Goal: Task Accomplishment & Management: Manage account settings

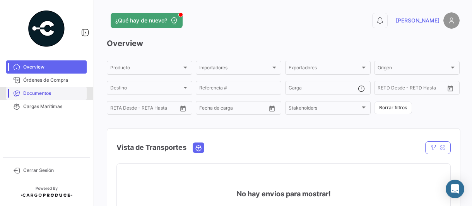
click at [37, 91] on span "Documentos" at bounding box center [53, 93] width 60 height 7
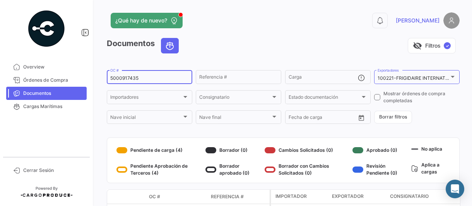
click at [153, 78] on input "5000917435" at bounding box center [149, 77] width 78 height 5
type input "5000909413"
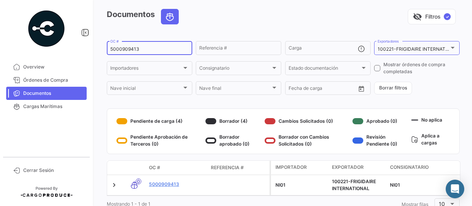
scroll to position [59, 0]
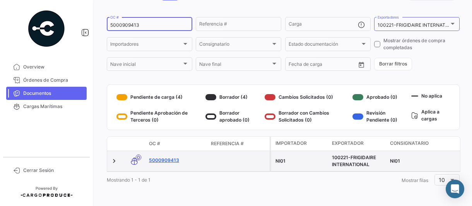
click at [159, 157] on link "5000909413" at bounding box center [177, 160] width 56 height 7
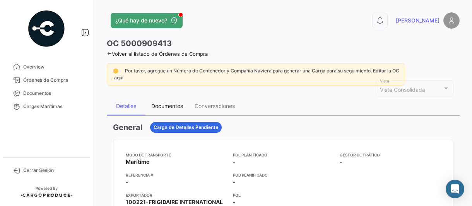
click at [167, 103] on div "Documentos" at bounding box center [167, 105] width 32 height 7
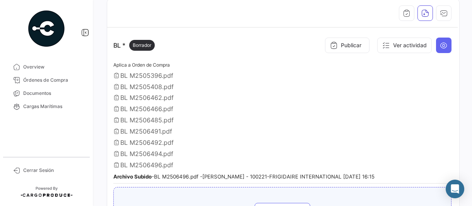
scroll to position [155, 0]
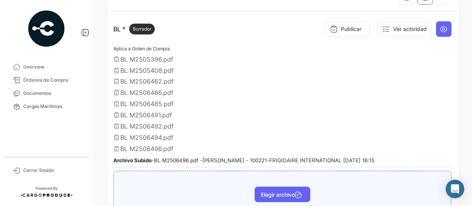
click at [264, 191] on span "Elegir archivo" at bounding box center [282, 194] width 43 height 7
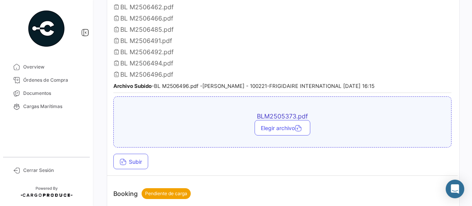
scroll to position [232, 0]
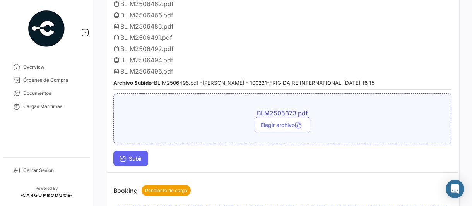
click at [137, 155] on span "Subir" at bounding box center [130, 158] width 22 height 7
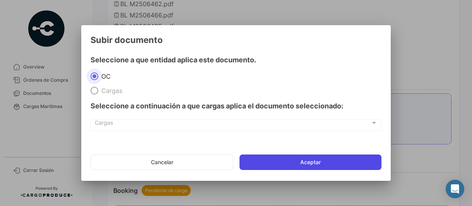
click at [267, 162] on button "Aceptar" at bounding box center [310, 161] width 142 height 15
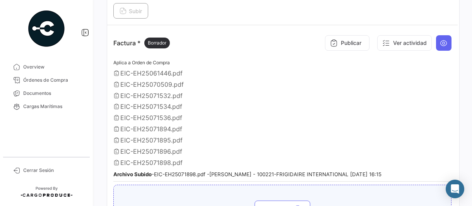
scroll to position [541, 0]
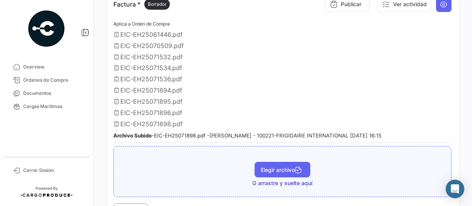
click at [264, 166] on span "Elegir archivo" at bounding box center [282, 169] width 43 height 7
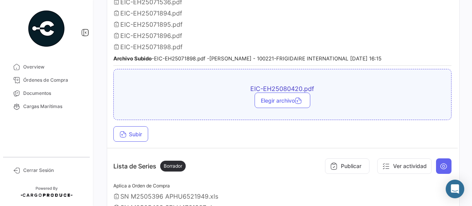
scroll to position [619, 0]
click at [132, 130] on span "Subir" at bounding box center [130, 133] width 22 height 7
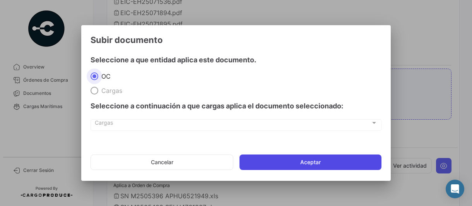
click at [283, 161] on button "Aceptar" at bounding box center [310, 161] width 142 height 15
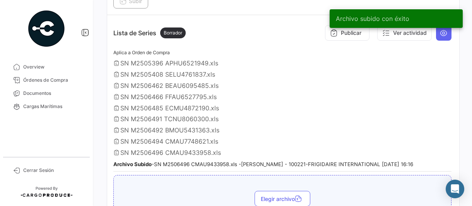
scroll to position [773, 0]
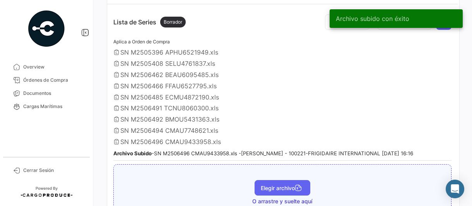
click at [265, 184] on span "Elegir archivo" at bounding box center [282, 187] width 43 height 7
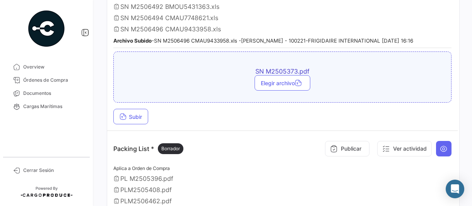
scroll to position [889, 0]
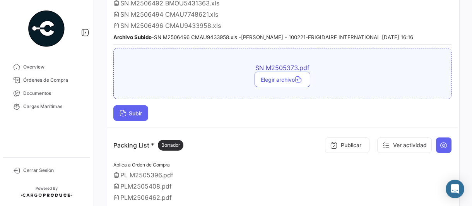
click at [131, 110] on span "Subir" at bounding box center [130, 113] width 22 height 7
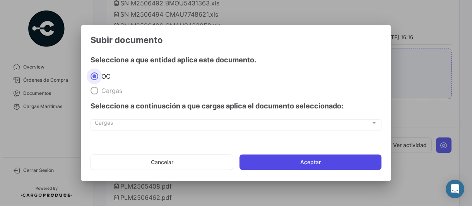
click at [286, 159] on button "Aceptar" at bounding box center [310, 161] width 142 height 15
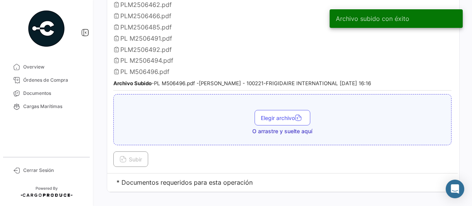
scroll to position [1094, 0]
click at [264, 114] on span "Elegir archivo" at bounding box center [282, 117] width 43 height 7
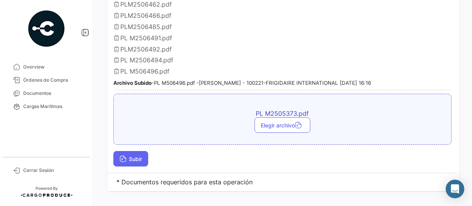
click at [139, 155] on span "Subir" at bounding box center [130, 158] width 22 height 7
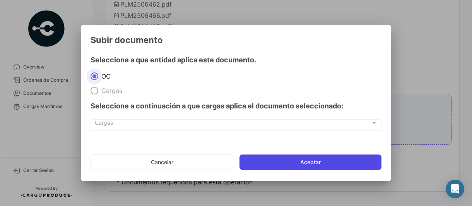
click at [275, 161] on button "Aceptar" at bounding box center [310, 161] width 142 height 15
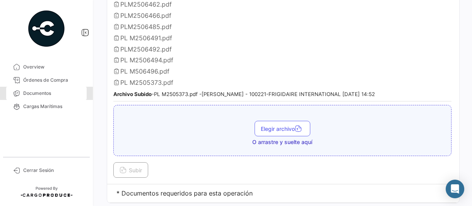
drag, startPoint x: 34, startPoint y: 93, endPoint x: 94, endPoint y: 99, distance: 59.9
click at [34, 93] on span "Documentos" at bounding box center [53, 93] width 60 height 7
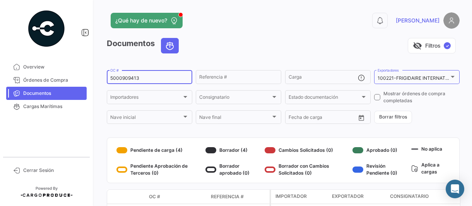
click at [156, 79] on input "5000909413" at bounding box center [149, 77] width 78 height 5
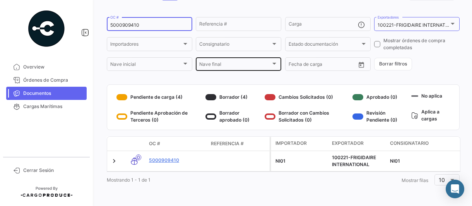
scroll to position [59, 0]
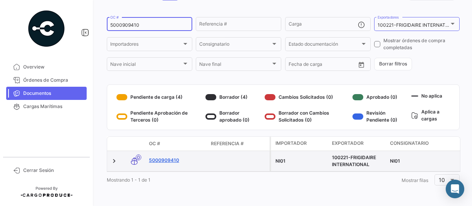
type input "5000909410"
click at [170, 157] on link "5000909410" at bounding box center [177, 160] width 56 height 7
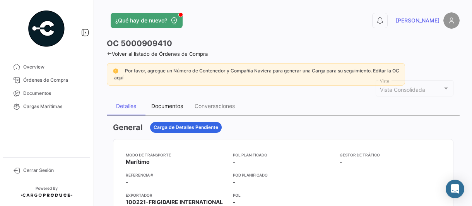
click at [165, 104] on div "Documentos" at bounding box center [167, 105] width 32 height 7
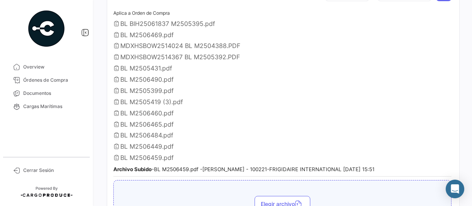
scroll to position [193, 0]
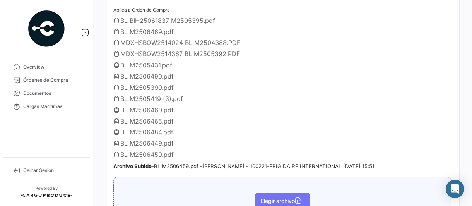
click at [261, 197] on span "Elegir archivo" at bounding box center [282, 200] width 43 height 7
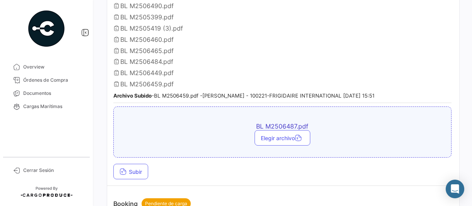
scroll to position [348, 0]
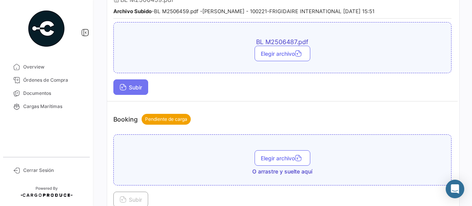
click at [134, 84] on span "Subir" at bounding box center [130, 87] width 22 height 7
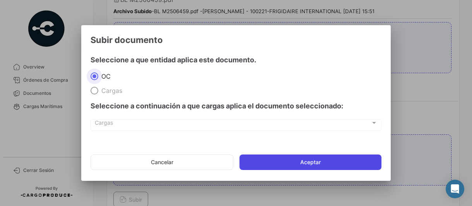
click at [270, 162] on button "Aceptar" at bounding box center [310, 161] width 142 height 15
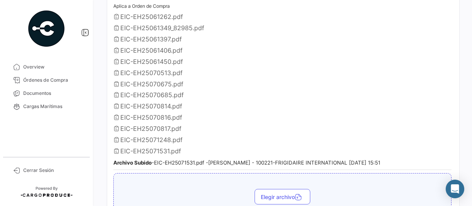
scroll to position [657, 0]
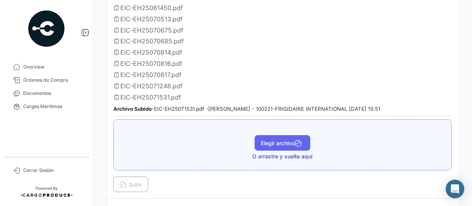
click at [268, 140] on span "Elegir archivo" at bounding box center [282, 143] width 43 height 7
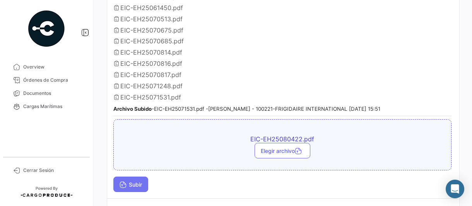
click at [126, 182] on icon at bounding box center [122, 185] width 7 height 7
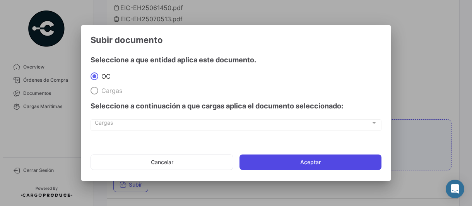
click at [295, 164] on button "Aceptar" at bounding box center [310, 161] width 142 height 15
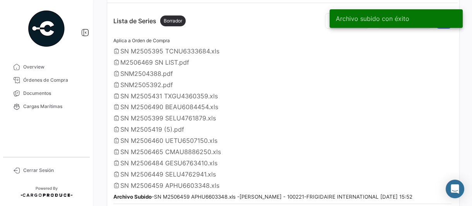
scroll to position [889, 0]
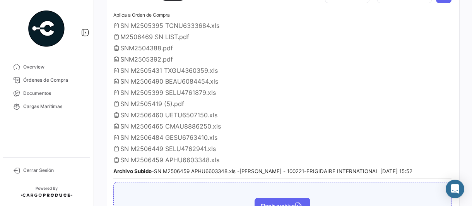
click at [263, 202] on span "Elegir archivo" at bounding box center [282, 205] width 43 height 7
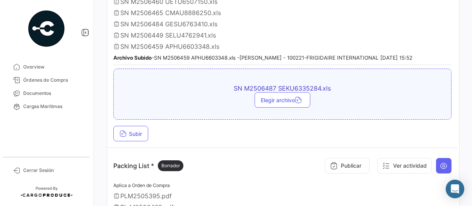
scroll to position [1005, 0]
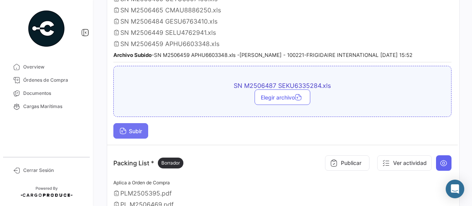
click at [128, 128] on span "Subir" at bounding box center [130, 131] width 22 height 7
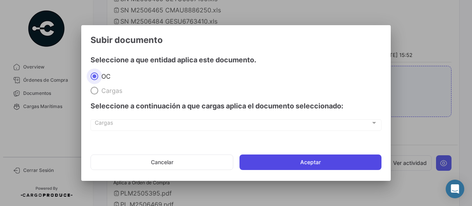
click at [288, 160] on button "Aceptar" at bounding box center [310, 161] width 142 height 15
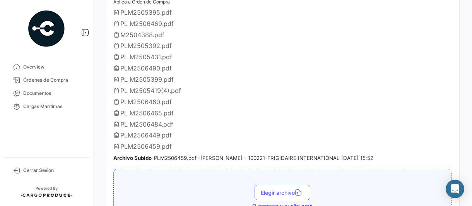
scroll to position [1199, 0]
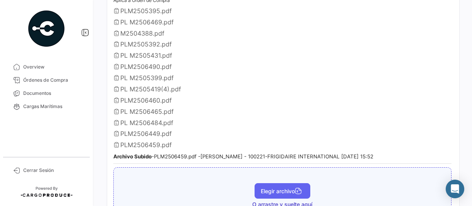
click at [274, 188] on span "Elegir archivo" at bounding box center [282, 191] width 43 height 7
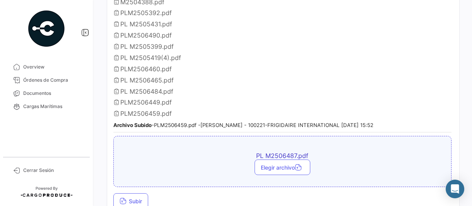
scroll to position [1268, 0]
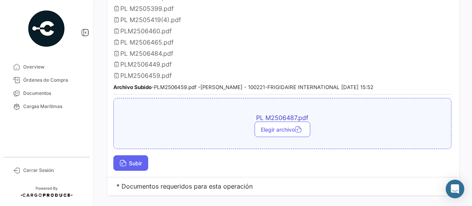
click at [134, 155] on button "Subir" at bounding box center [130, 162] width 35 height 15
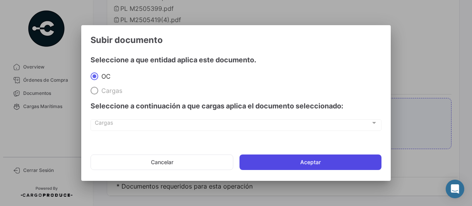
click at [331, 165] on button "Aceptar" at bounding box center [310, 161] width 142 height 15
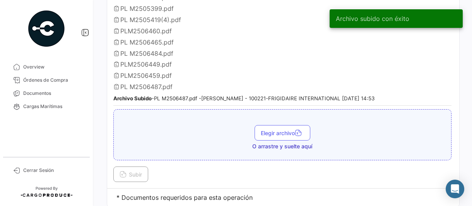
scroll to position [1279, 0]
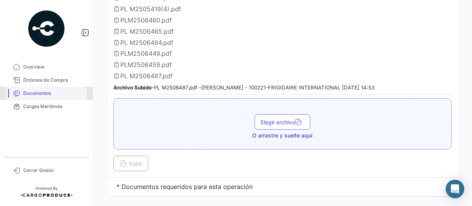
click at [45, 94] on span "Documentos" at bounding box center [53, 93] width 60 height 7
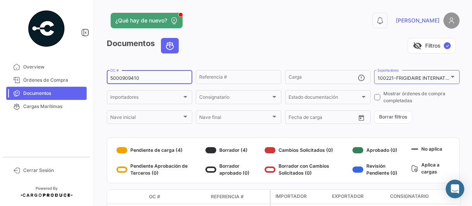
click at [146, 79] on input "5000909410" at bounding box center [149, 77] width 78 height 5
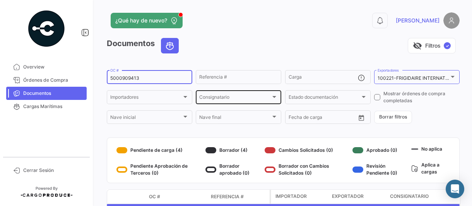
type input "5000909413"
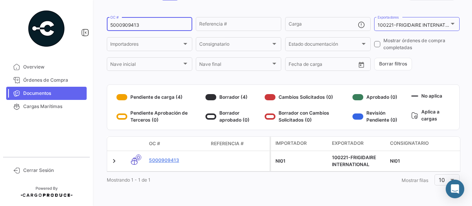
scroll to position [59, 0]
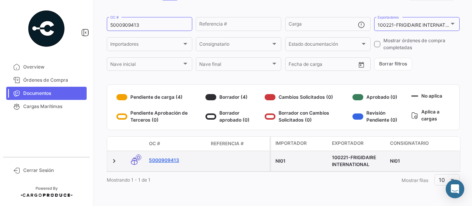
click at [165, 157] on link "5000909413" at bounding box center [177, 160] width 56 height 7
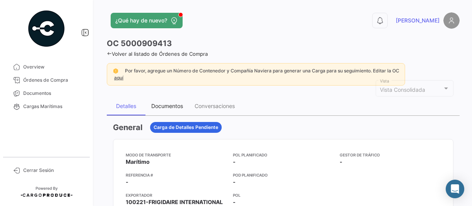
click at [169, 105] on div "Documentos" at bounding box center [167, 105] width 32 height 7
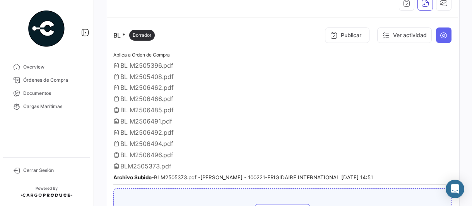
scroll to position [155, 0]
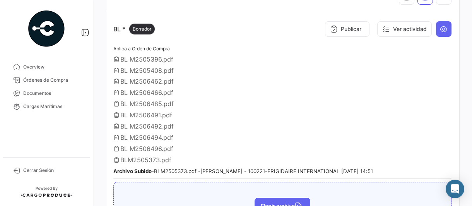
click at [273, 202] on span "Elegir archivo" at bounding box center [282, 205] width 43 height 7
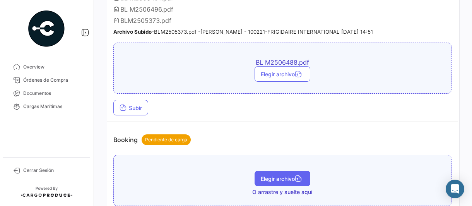
scroll to position [309, 0]
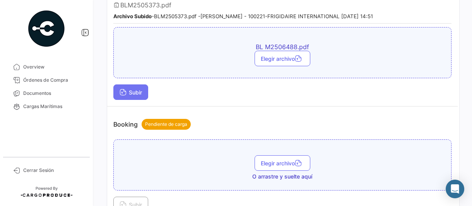
click at [136, 90] on span "Subir" at bounding box center [130, 92] width 22 height 7
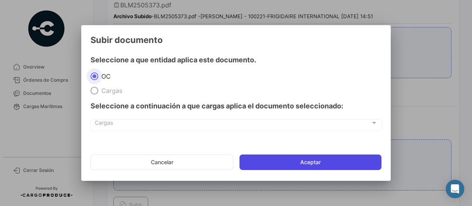
click at [273, 160] on button "Aceptar" at bounding box center [310, 161] width 142 height 15
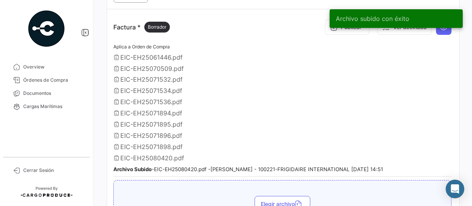
scroll to position [541, 0]
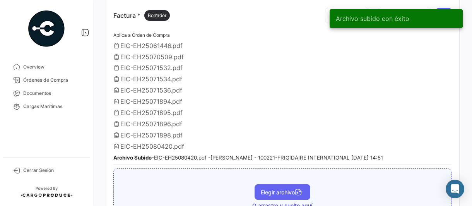
click at [284, 189] on span "Elegir archivo" at bounding box center [282, 192] width 43 height 7
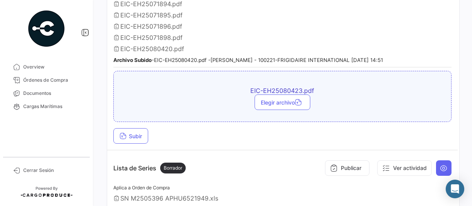
scroll to position [657, 0]
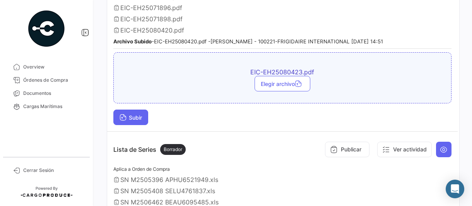
click at [136, 114] on span "Subir" at bounding box center [130, 117] width 22 height 7
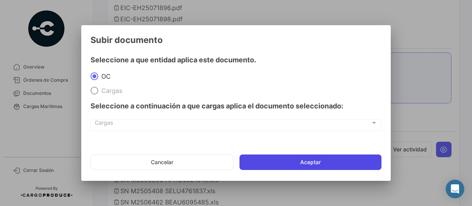
click at [276, 163] on button "Aceptar" at bounding box center [310, 161] width 142 height 15
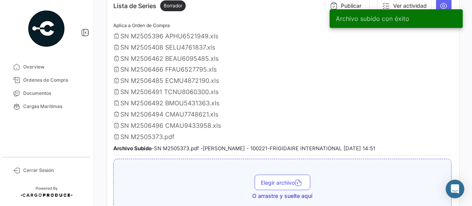
scroll to position [851, 0]
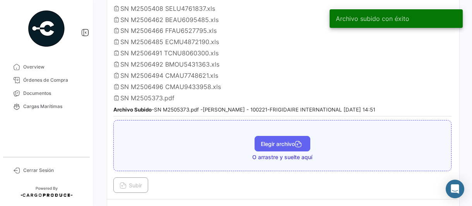
click at [266, 140] on span "Elegir archivo" at bounding box center [282, 143] width 43 height 7
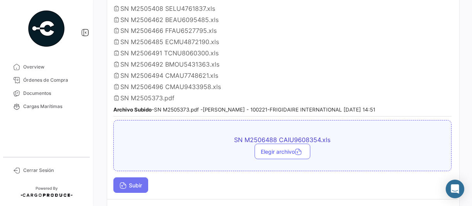
click at [137, 182] on span "Subir" at bounding box center [130, 185] width 22 height 7
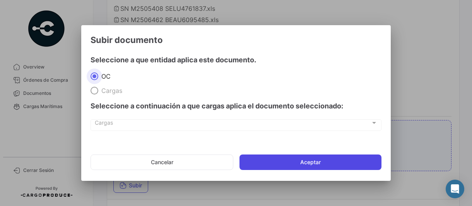
click at [261, 167] on button "Aceptar" at bounding box center [310, 161] width 142 height 15
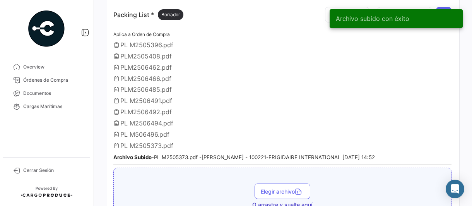
scroll to position [1083, 0]
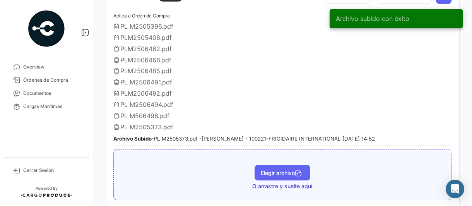
click at [269, 169] on span "Elegir archivo" at bounding box center [282, 172] width 43 height 7
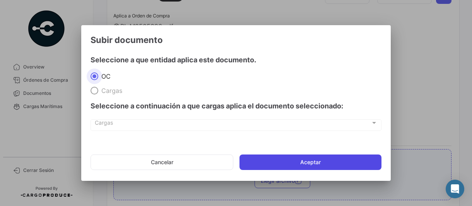
click at [269, 159] on button "Aceptar" at bounding box center [310, 161] width 142 height 15
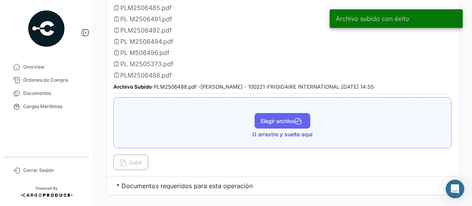
scroll to position [1148, 0]
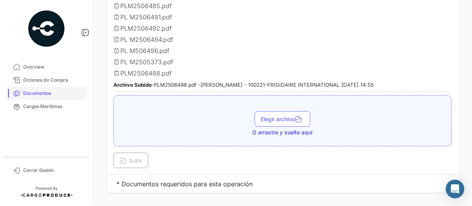
drag, startPoint x: 41, startPoint y: 91, endPoint x: 70, endPoint y: 99, distance: 30.5
click at [41, 91] on span "Documentos" at bounding box center [53, 93] width 60 height 7
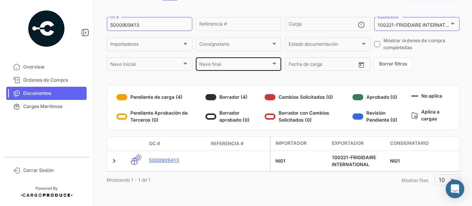
scroll to position [59, 0]
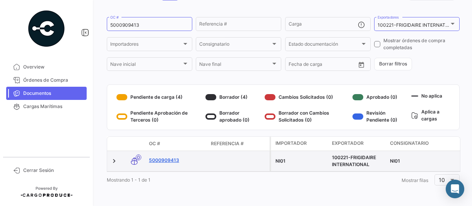
click at [170, 157] on link "5000909413" at bounding box center [177, 160] width 56 height 7
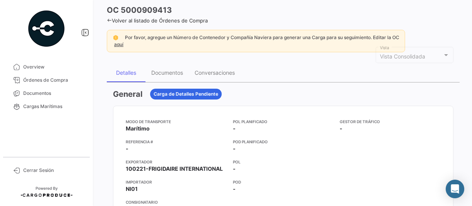
scroll to position [77, 0]
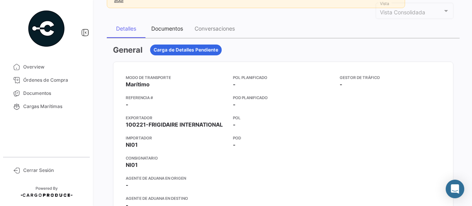
click at [165, 28] on div "Documentos" at bounding box center [167, 28] width 32 height 7
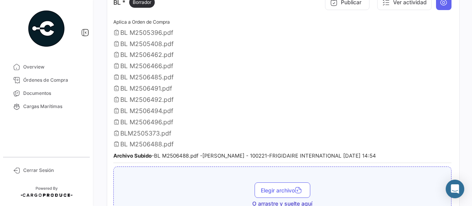
scroll to position [193, 0]
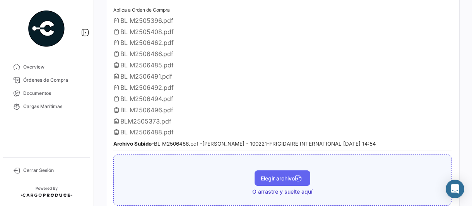
click at [262, 175] on span "Elegir archivo" at bounding box center [282, 178] width 43 height 7
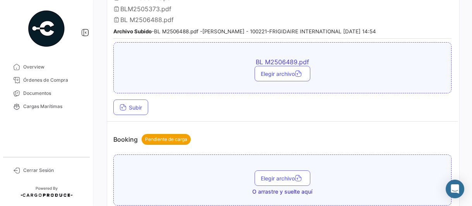
scroll to position [309, 0]
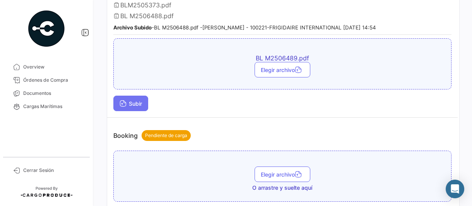
click at [140, 100] on span "Subir" at bounding box center [130, 103] width 22 height 7
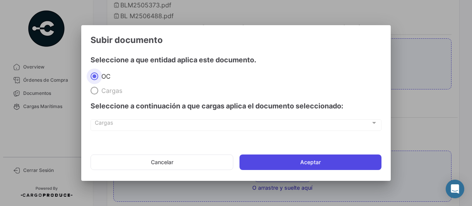
click at [269, 159] on button "Aceptar" at bounding box center [310, 161] width 142 height 15
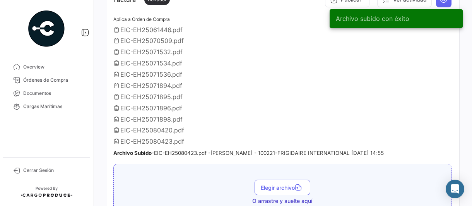
scroll to position [580, 0]
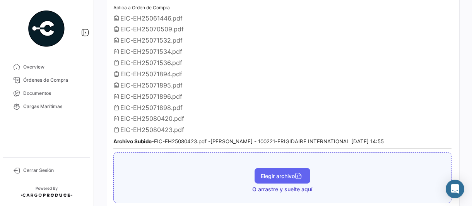
click at [271, 172] on span "Elegir archivo" at bounding box center [282, 175] width 43 height 7
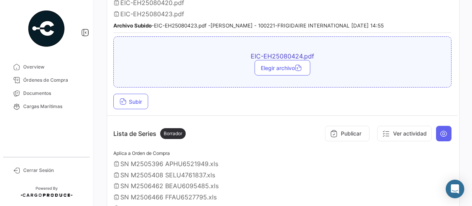
scroll to position [696, 0]
click at [133, 98] on span "Subir" at bounding box center [130, 101] width 22 height 7
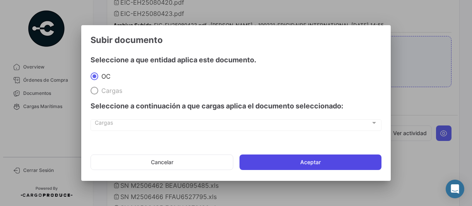
click at [305, 163] on button "Aceptar" at bounding box center [310, 161] width 142 height 15
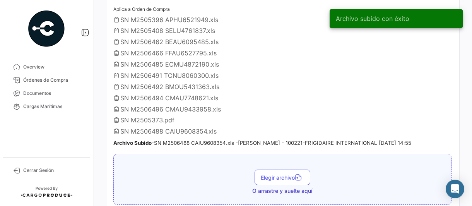
scroll to position [889, 0]
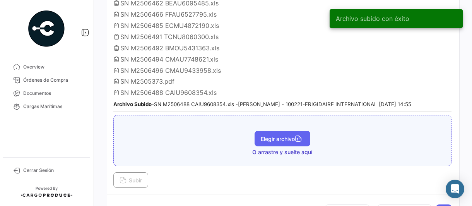
click at [269, 135] on span "Elegir archivo" at bounding box center [282, 138] width 43 height 7
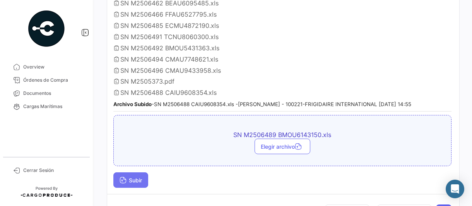
click at [121, 177] on icon at bounding box center [122, 180] width 7 height 7
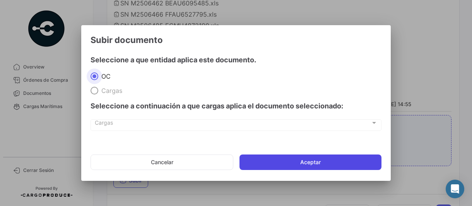
click at [254, 162] on button "Aceptar" at bounding box center [310, 161] width 142 height 15
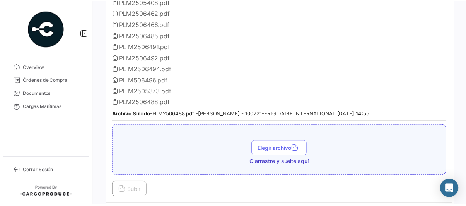
scroll to position [1160, 0]
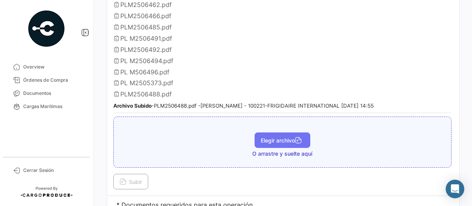
click at [261, 132] on button "Elegir archivo" at bounding box center [282, 139] width 56 height 15
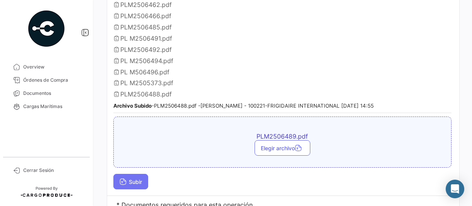
click at [136, 178] on span "Subir" at bounding box center [130, 181] width 22 height 7
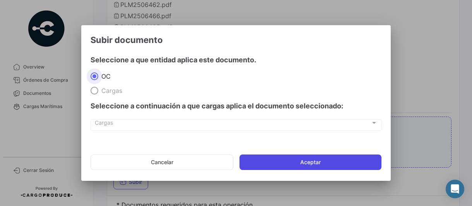
click at [296, 162] on button "Aceptar" at bounding box center [310, 161] width 142 height 15
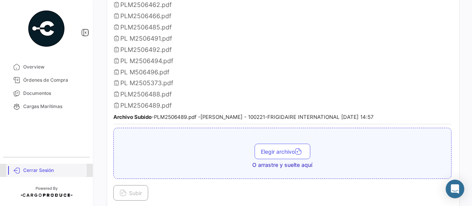
click at [33, 169] on span "Cerrar Sesión" at bounding box center [53, 170] width 60 height 7
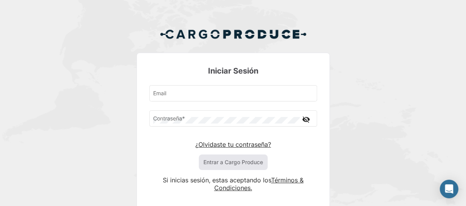
type input "[PERSON_NAME][EMAIL_ADDRESS][PERSON_NAME][DOMAIN_NAME]"
